Goal: Information Seeking & Learning: Check status

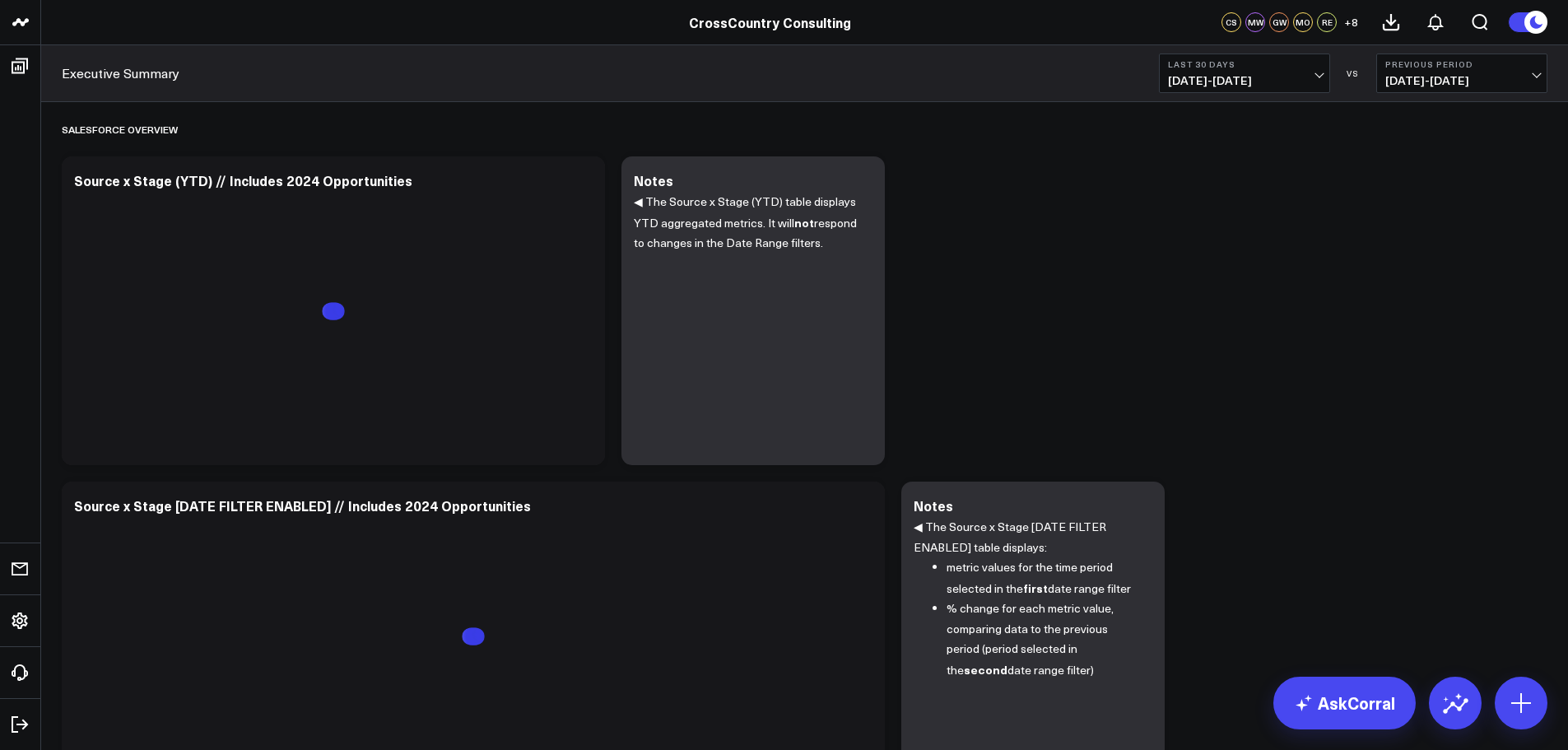
click at [1538, 21] on use at bounding box center [1535, 22] width 23 height 23
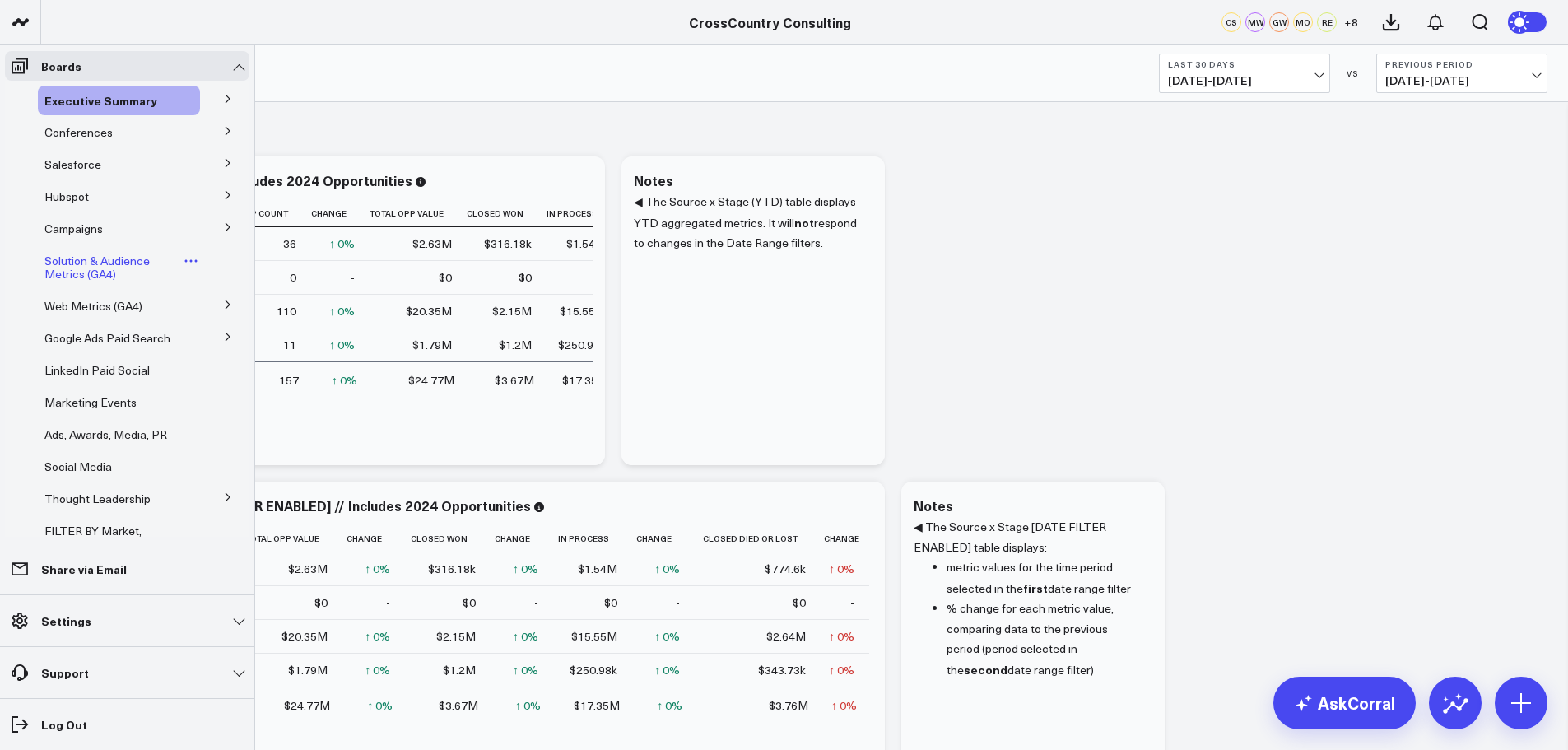
click at [96, 260] on span "Solution & Audience Metrics (GA4)" at bounding box center [97, 267] width 105 height 29
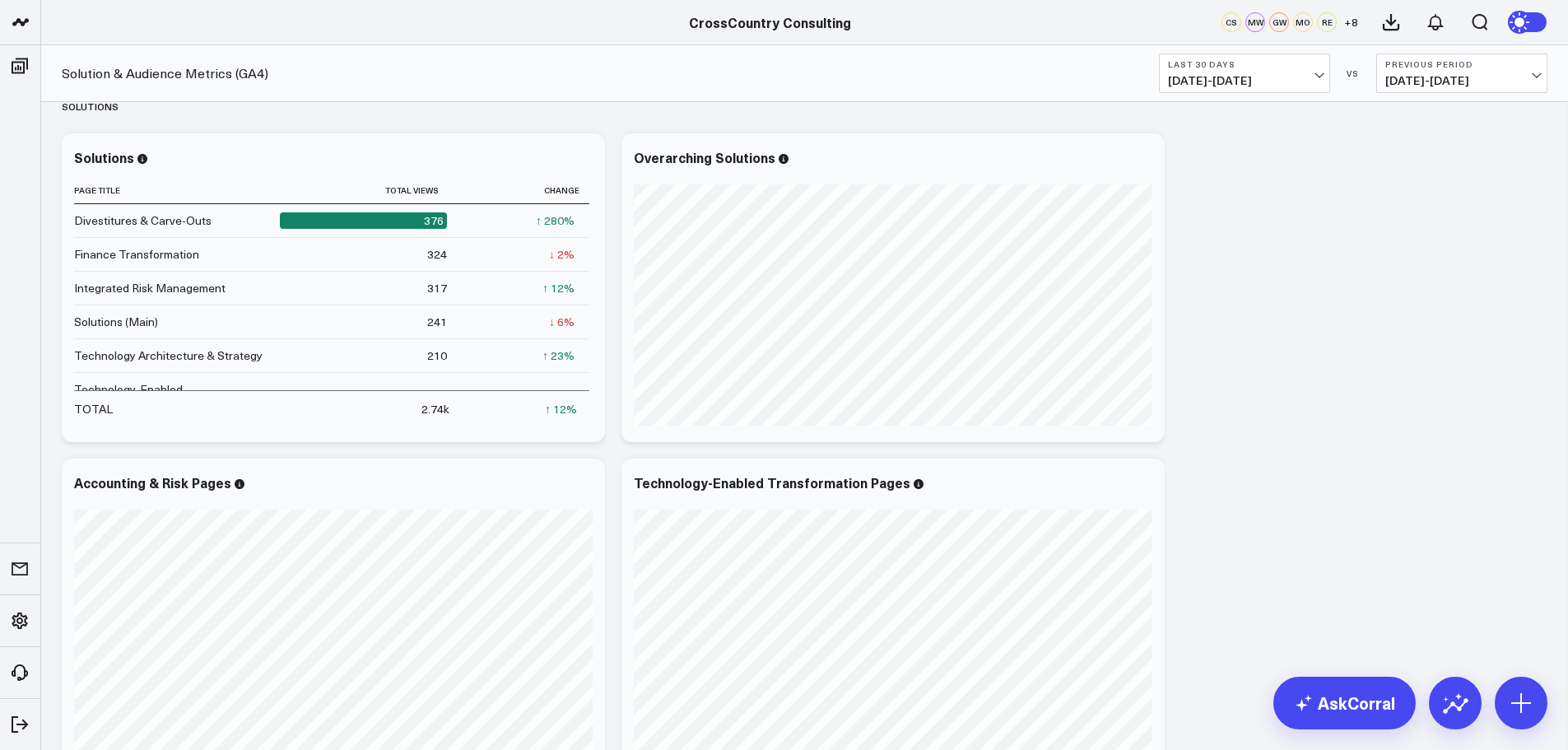
scroll to position [394, 0]
click at [1319, 74] on span "07/20/25 - 08/18/25" at bounding box center [1244, 81] width 153 height 14
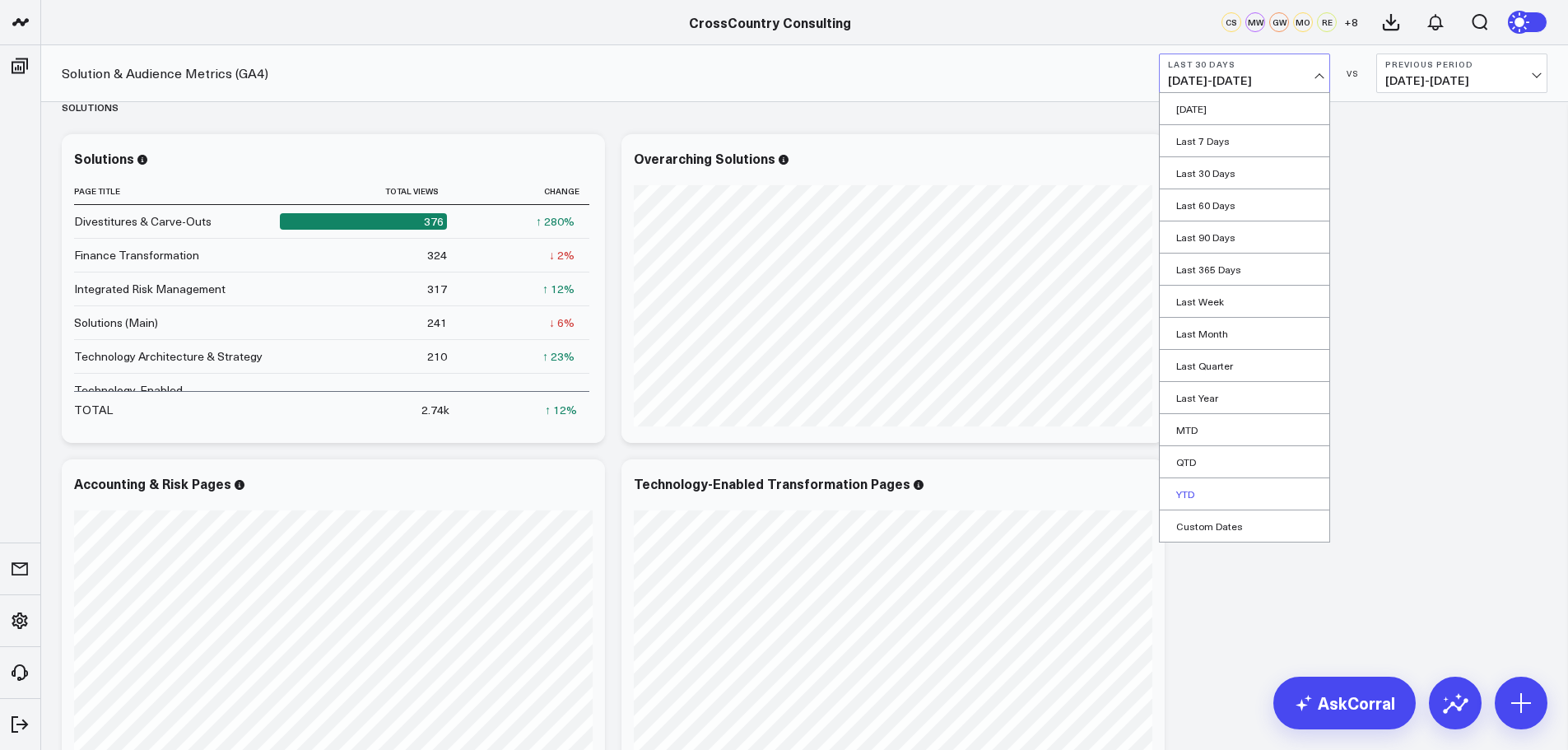
click at [1225, 499] on link "YTD" at bounding box center [1245, 494] width 170 height 31
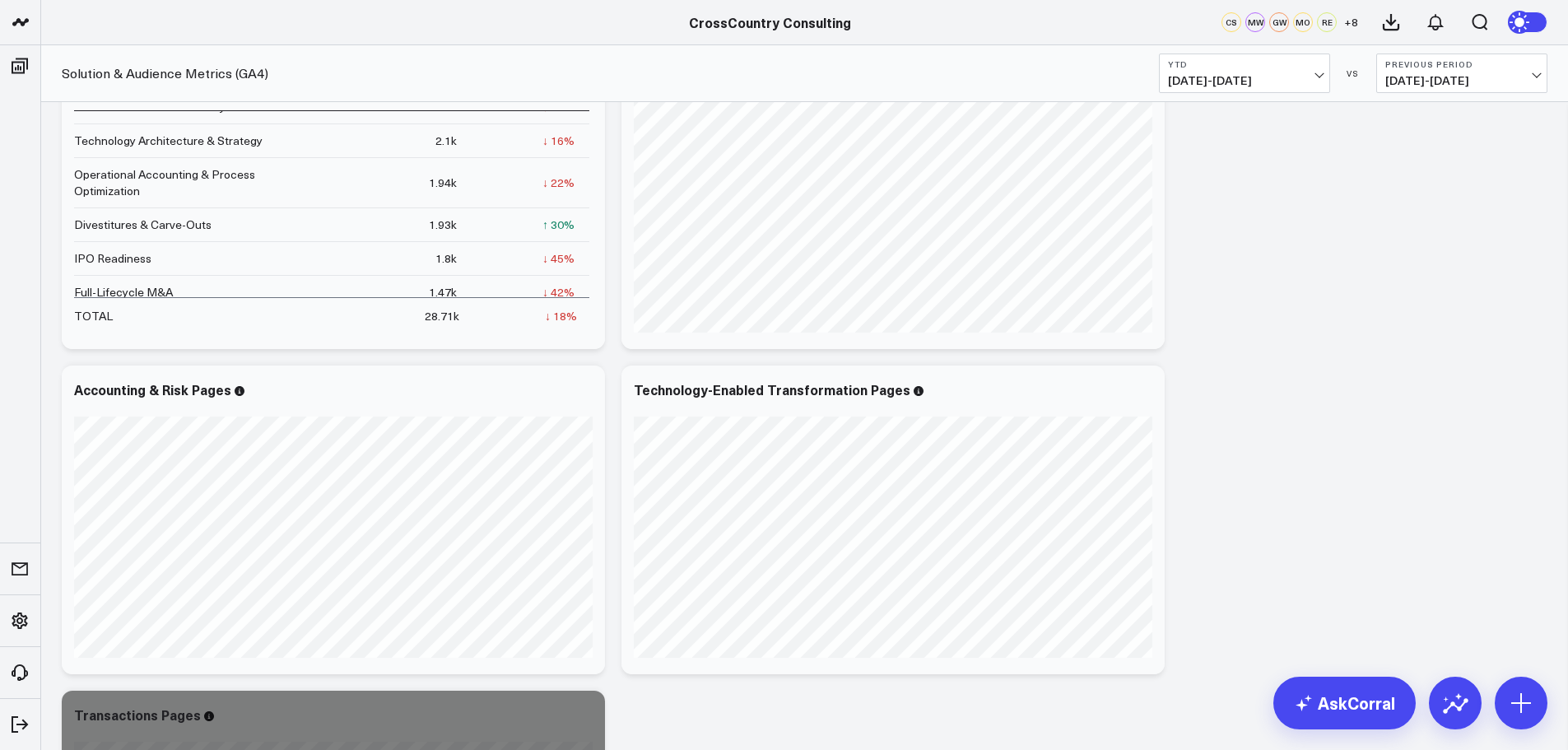
scroll to position [489, 0]
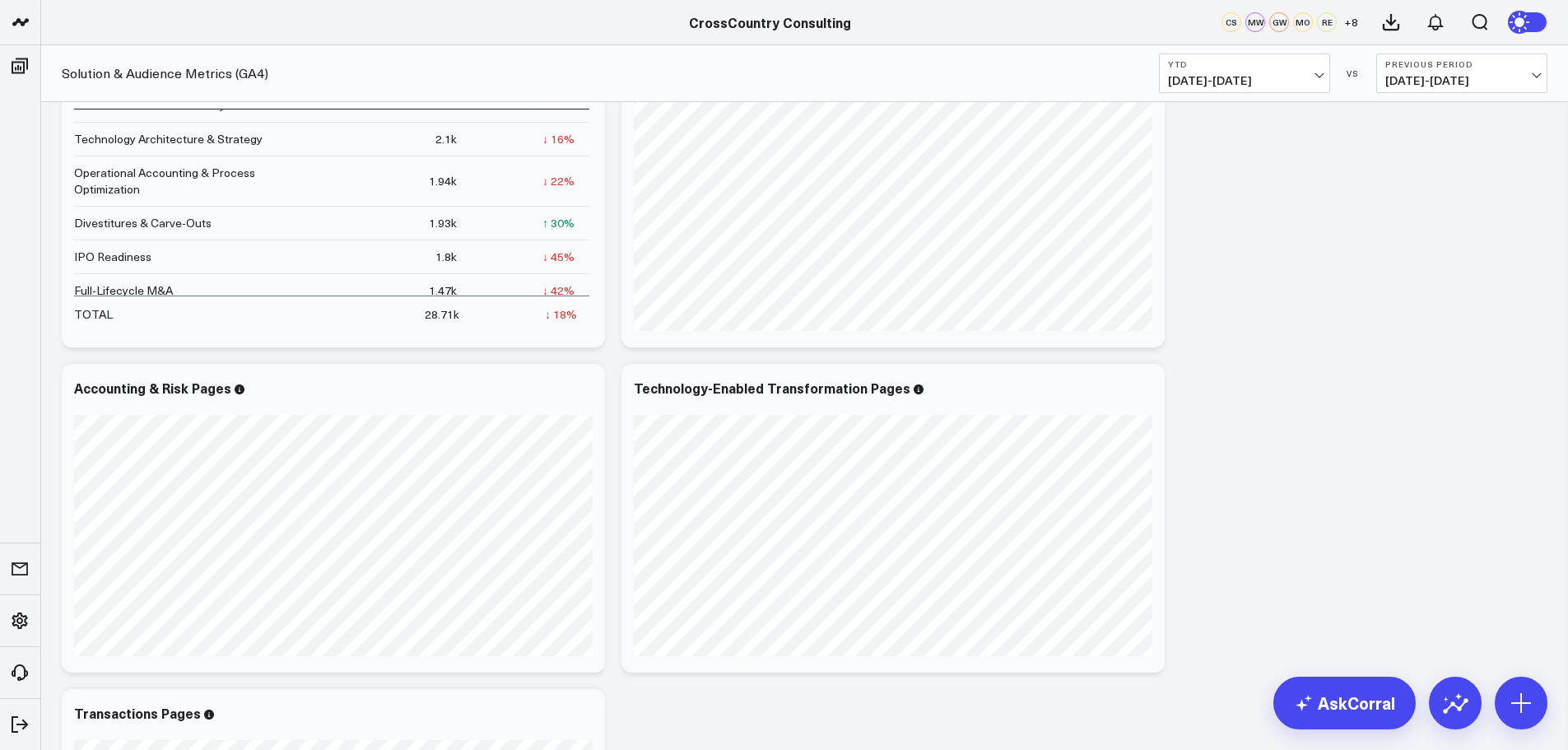
click at [1536, 74] on span "05/16/24 - 12/31/24" at bounding box center [1461, 81] width 153 height 14
click at [1455, 177] on link "YoY" at bounding box center [1462, 172] width 170 height 31
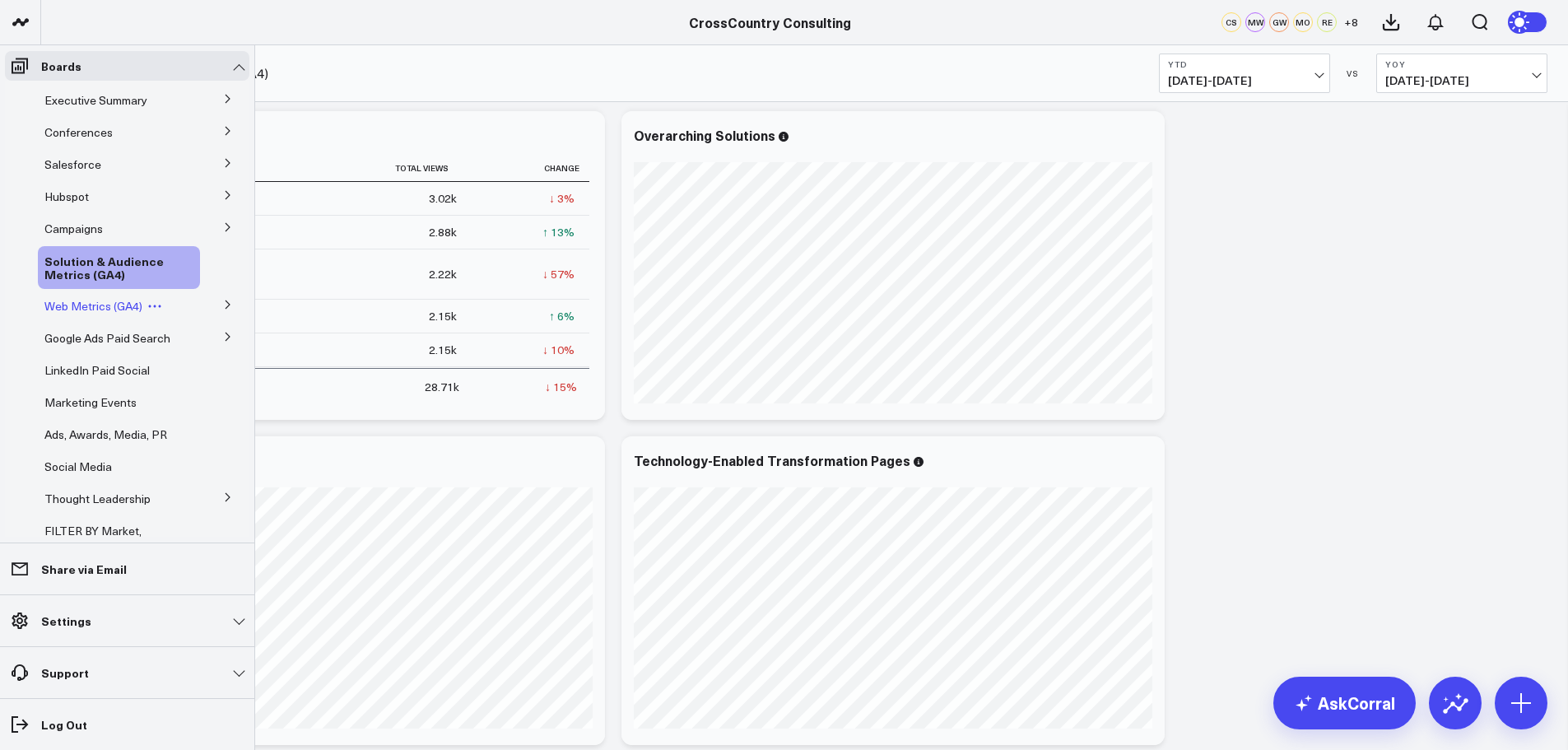
click at [98, 303] on span "Web Metrics (GA4)" at bounding box center [92, 305] width 98 height 15
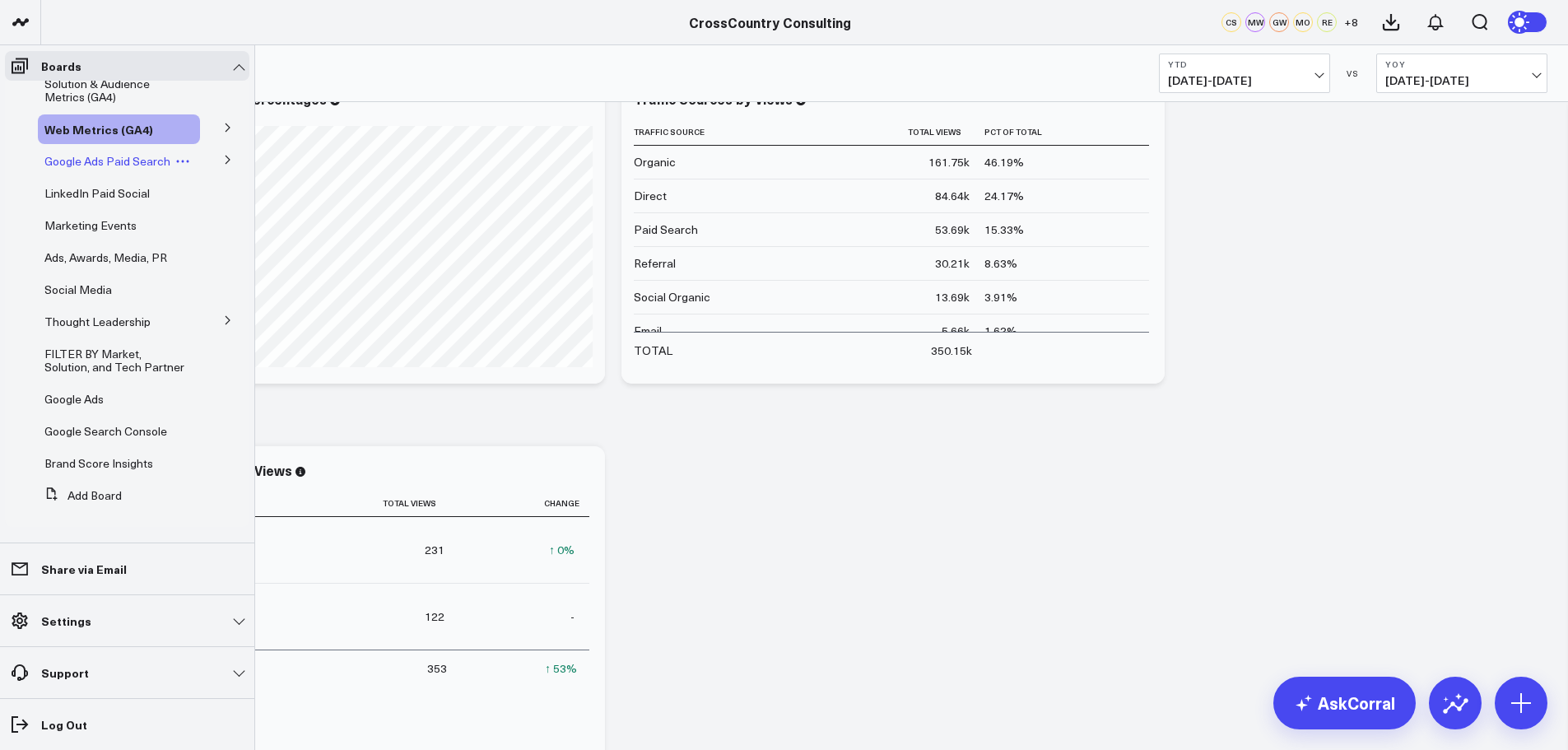
scroll to position [198, 0]
click at [120, 356] on span "FILTER BY Market, Solution, and Tech Partner" at bounding box center [114, 360] width 140 height 29
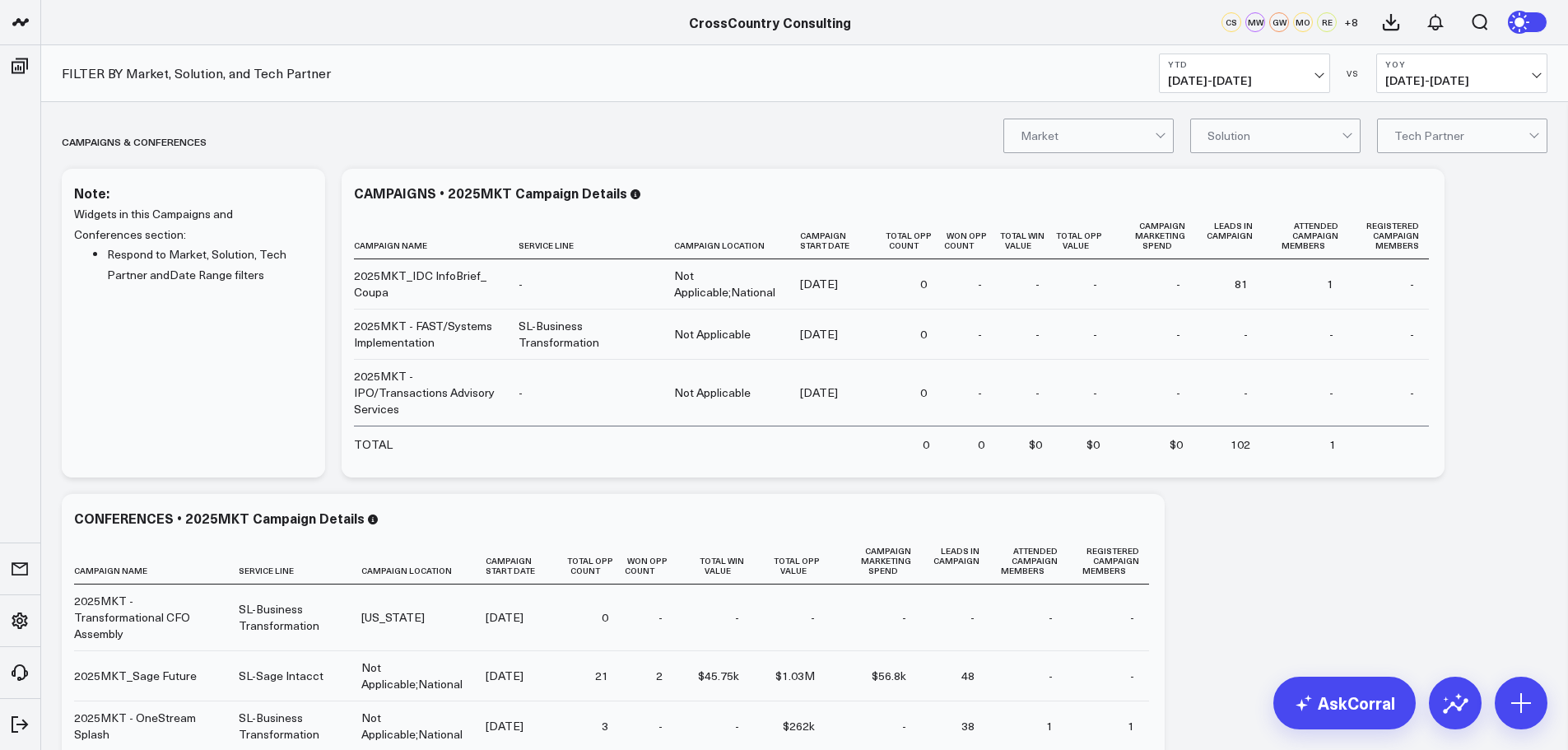
click at [1346, 140] on div at bounding box center [1348, 136] width 14 height 33
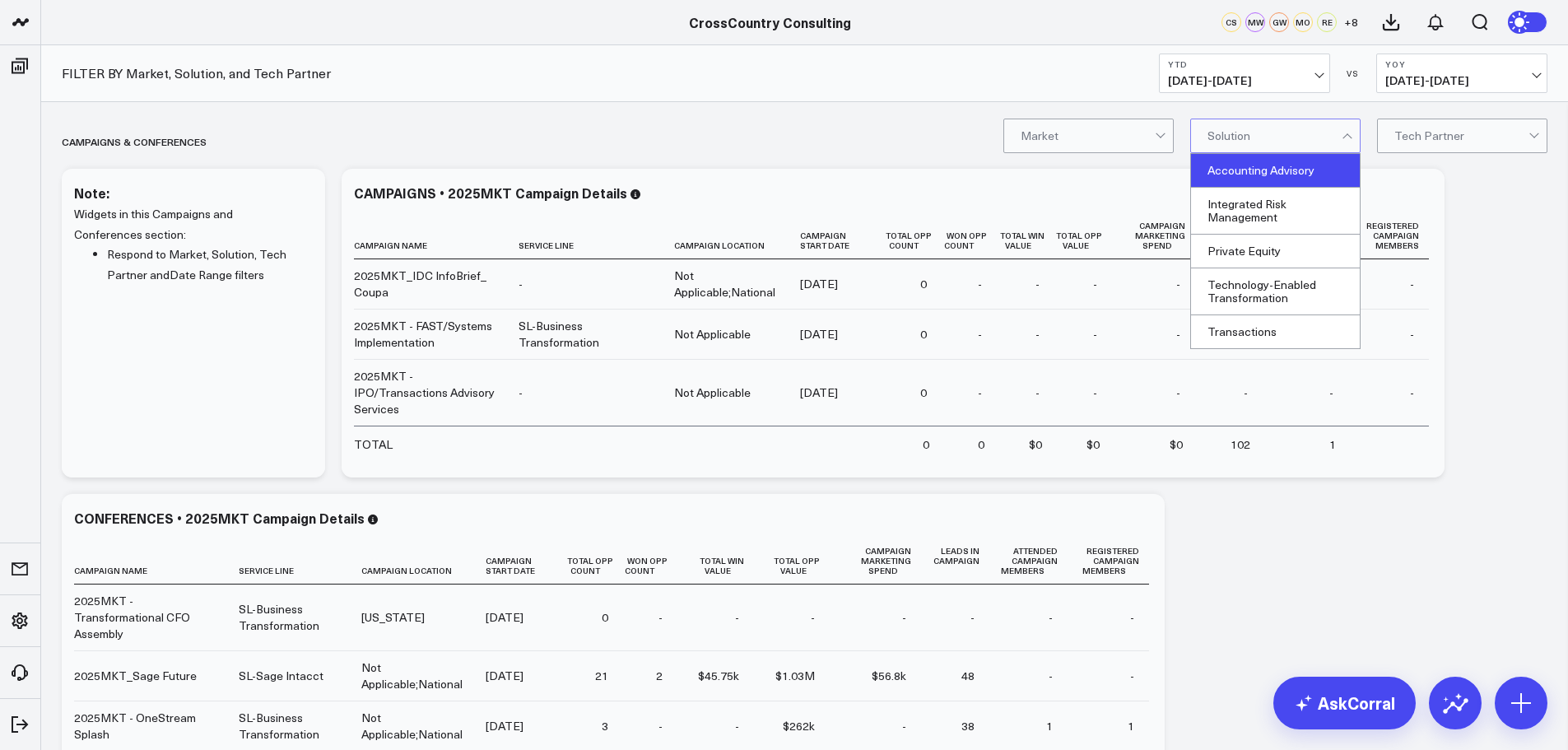
click at [1302, 174] on div "Accounting Advisory" at bounding box center [1275, 171] width 169 height 34
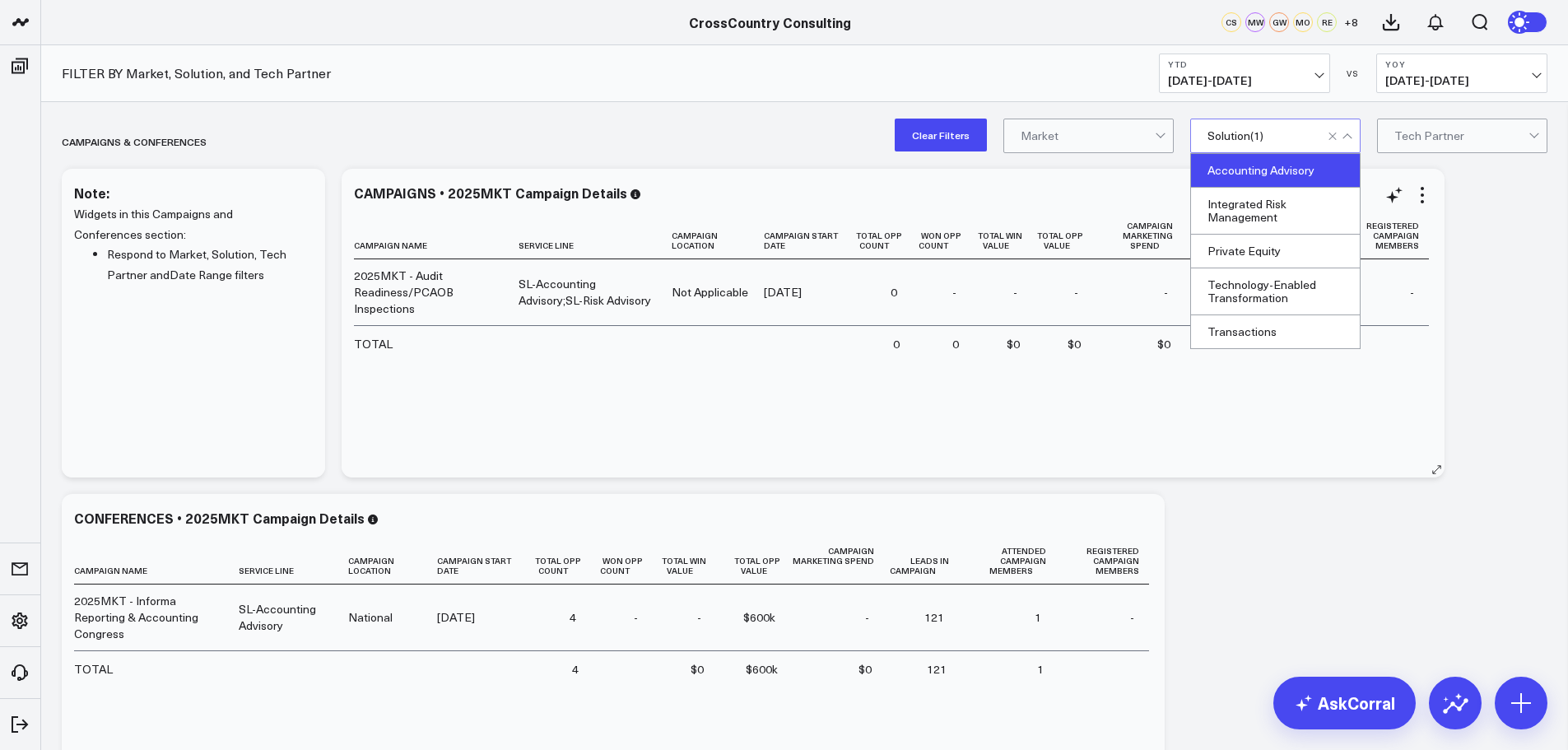
click at [614, 388] on div "Campaign Name Service Line Campaign Location Campaign Start Date Total Opp Coun…" at bounding box center [893, 336] width 1078 height 249
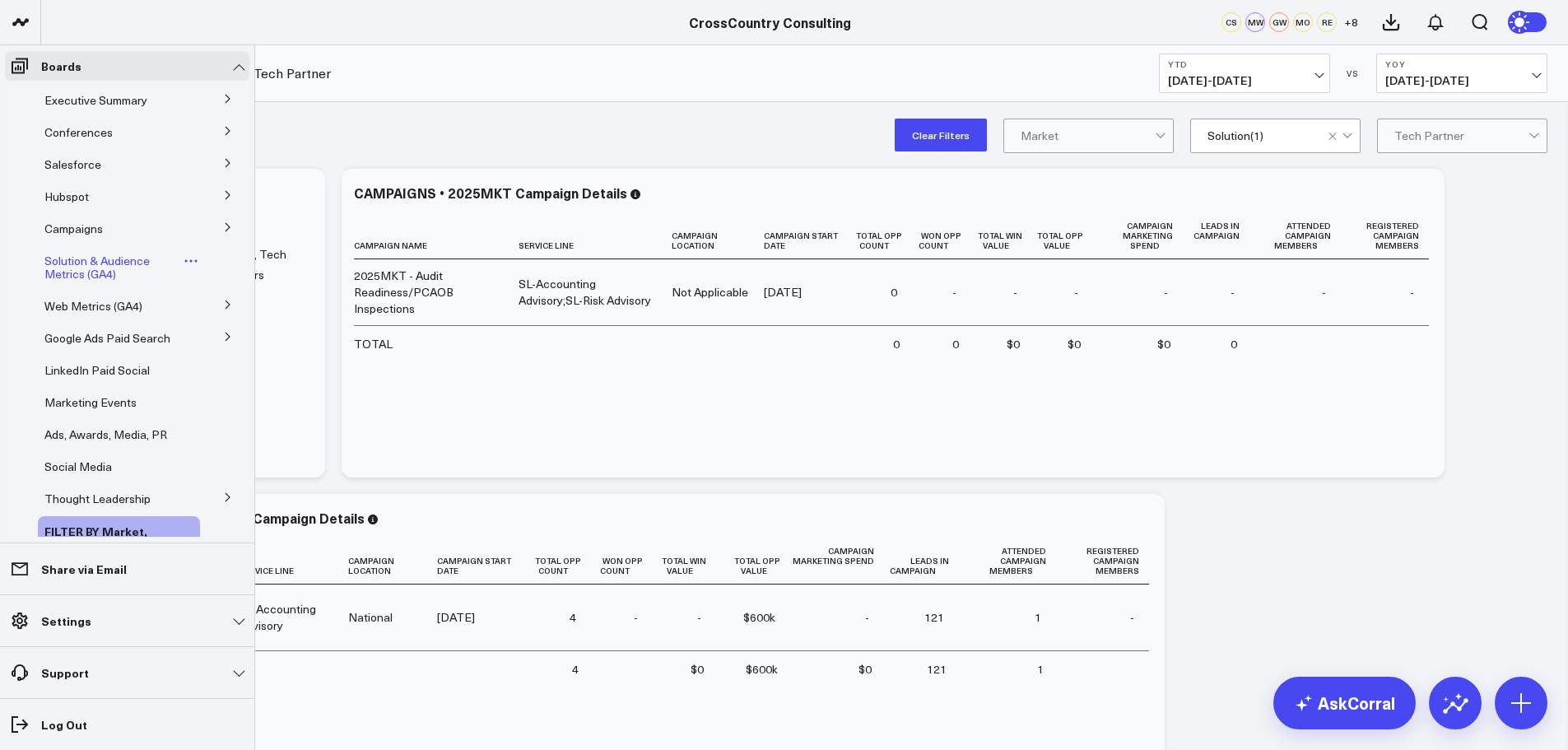
click at [119, 272] on link "Solution & Audience Metrics (GA4)" at bounding box center [112, 267] width 137 height 26
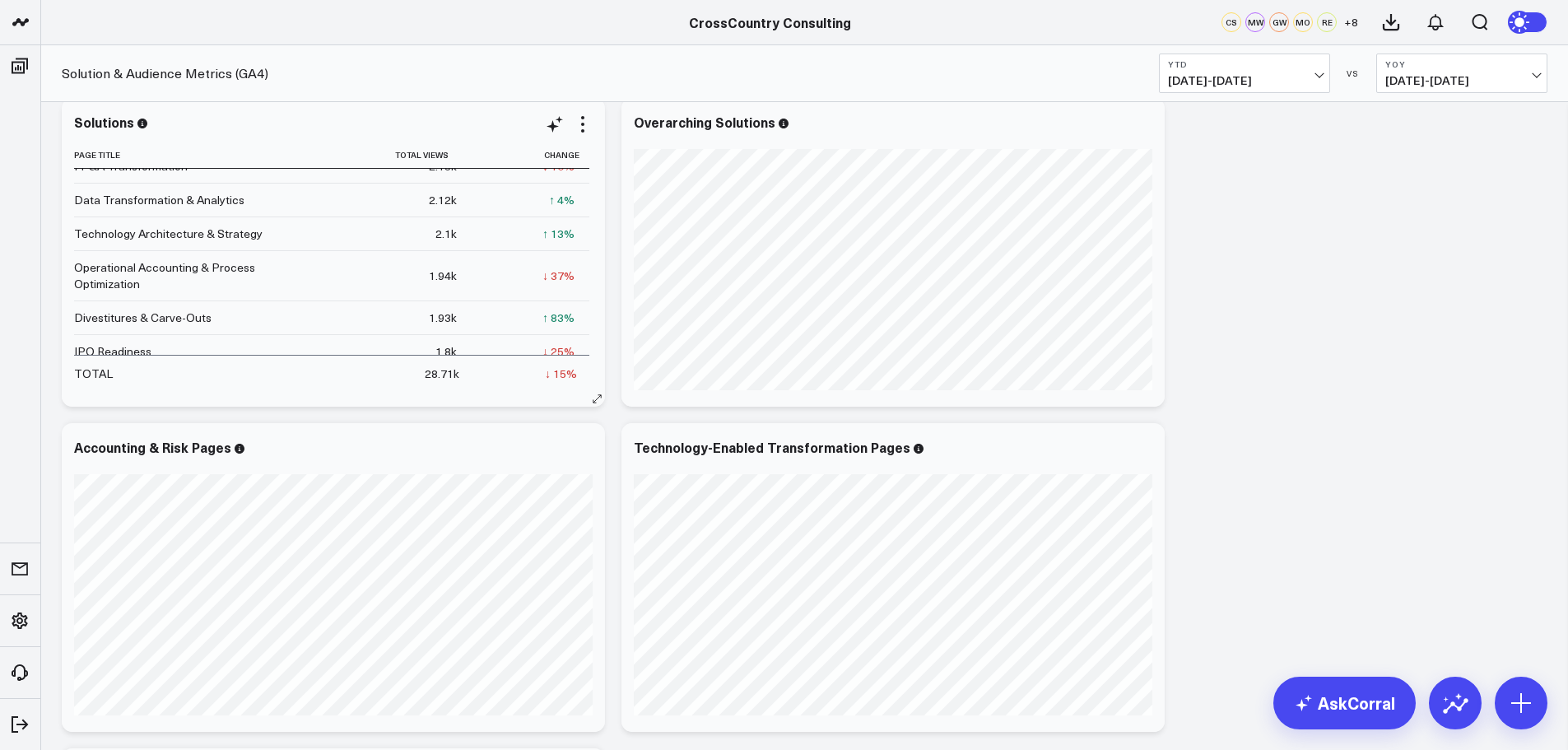
scroll to position [171, 0]
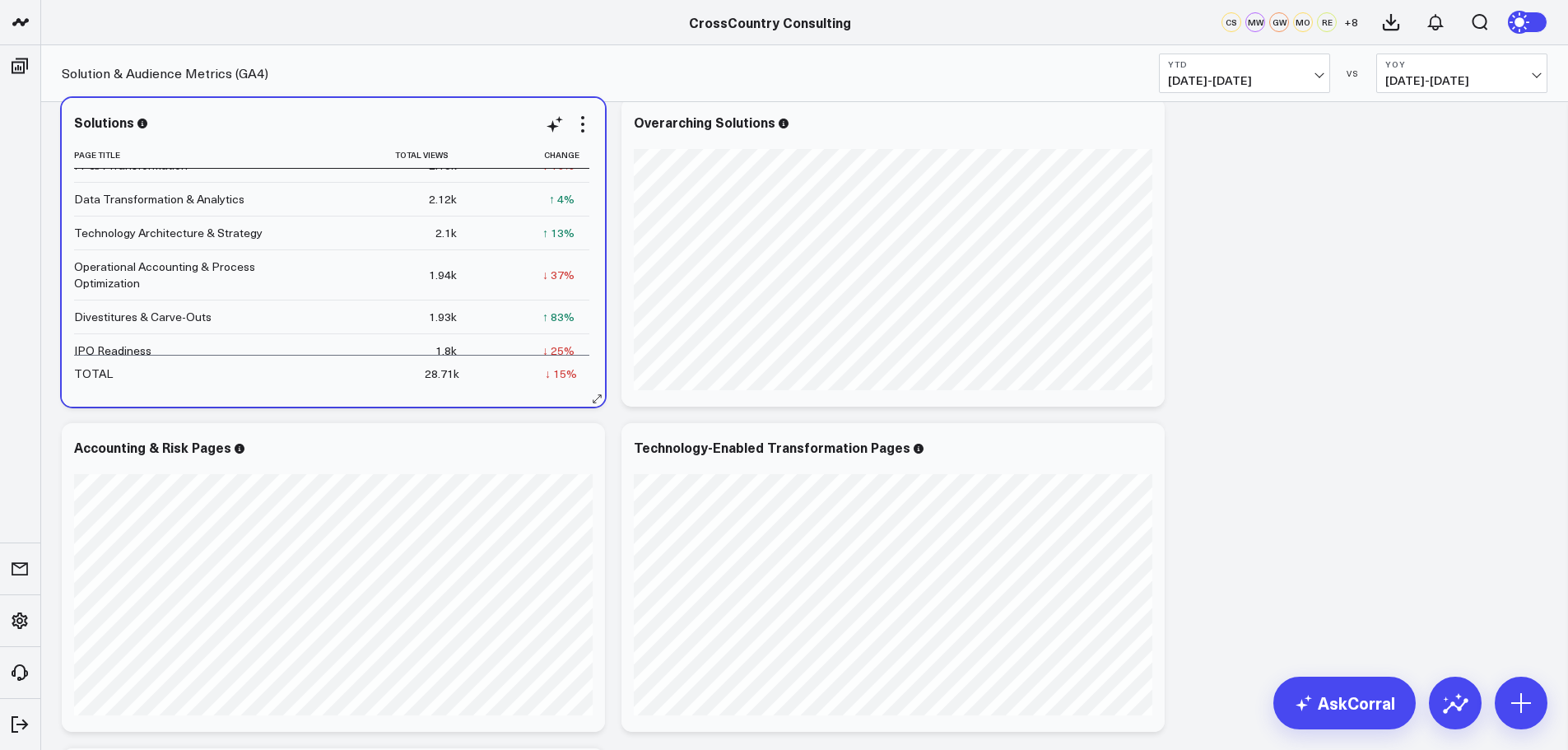
click at [311, 280] on td "1.94k" at bounding box center [376, 274] width 192 height 50
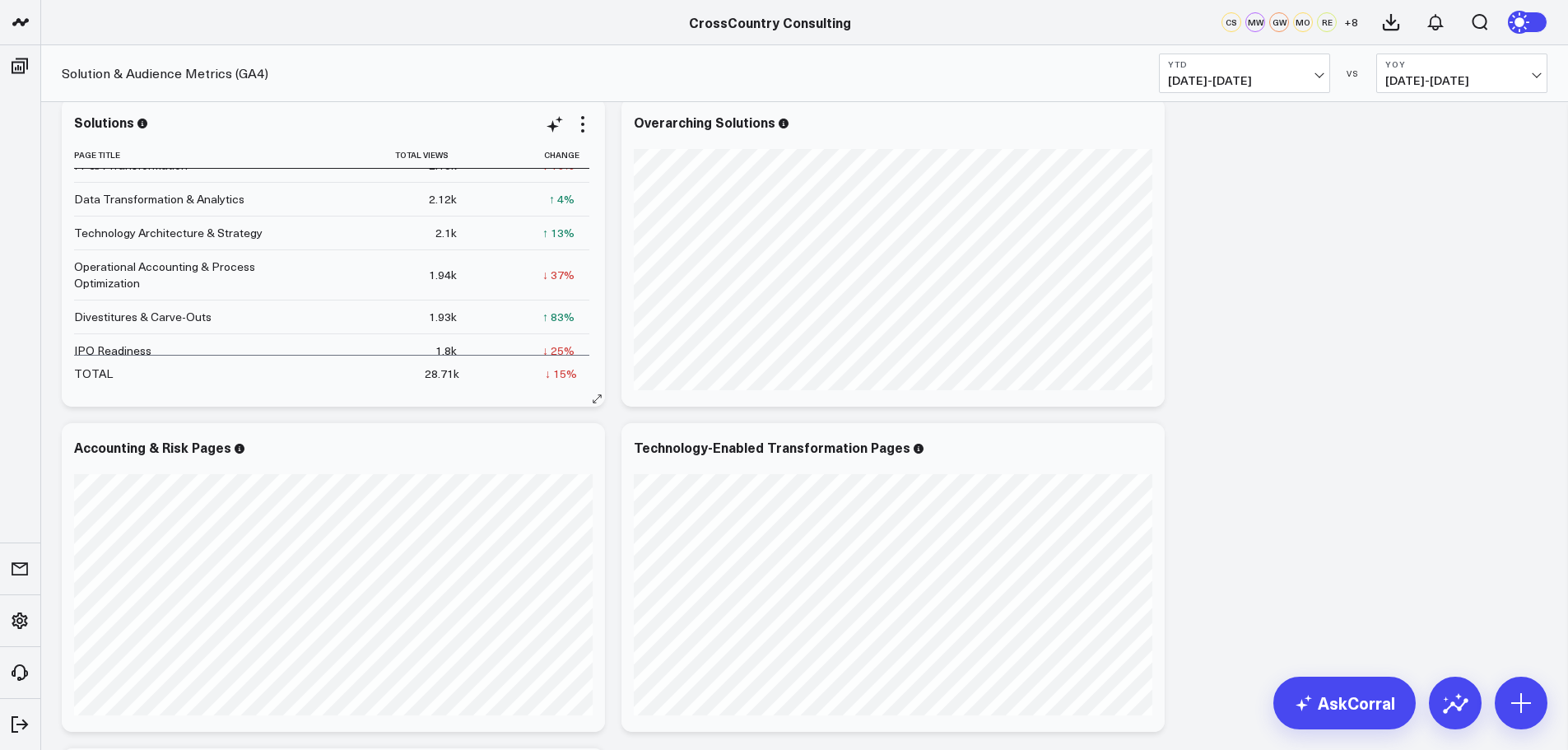
click at [225, 271] on div "Operational Accounting & Process Optimization" at bounding box center [169, 275] width 191 height 33
